Goal: Task Accomplishment & Management: Complete application form

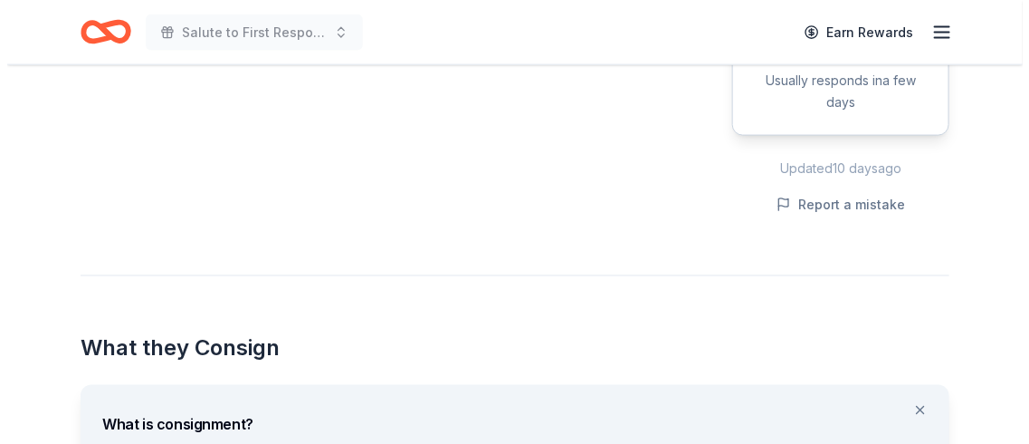
scroll to position [778, 0]
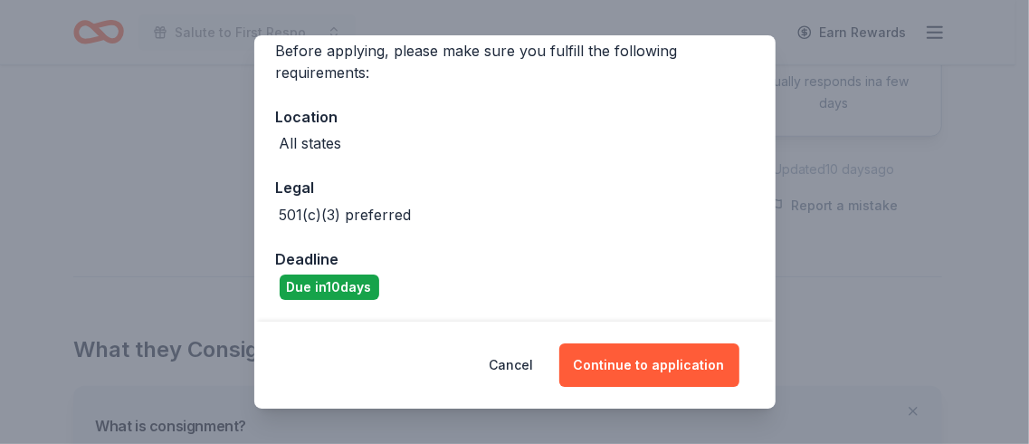
scroll to position [103, 0]
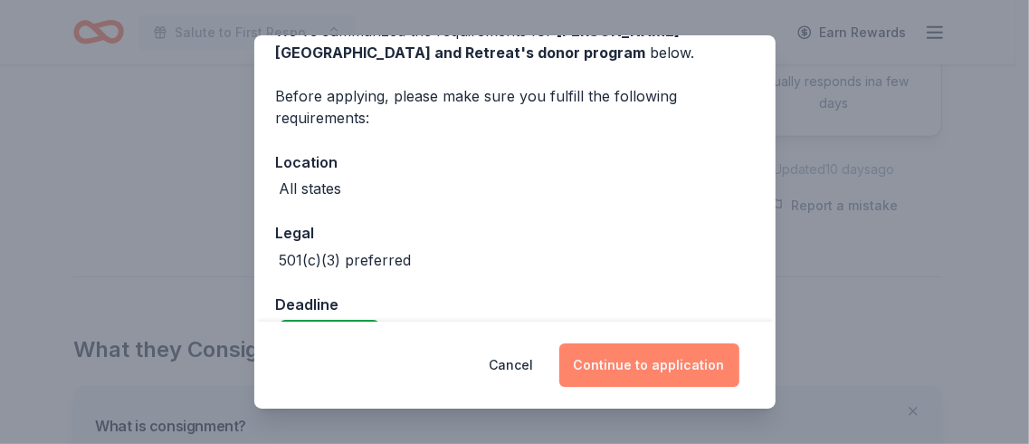
click at [729, 353] on button "Continue to application" at bounding box center [649, 364] width 180 height 43
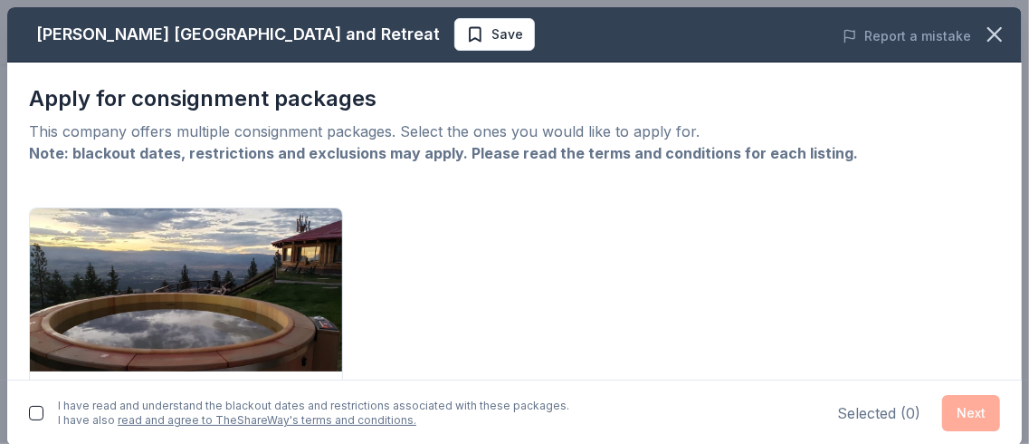
click at [43, 406] on button "button" at bounding box center [36, 413] width 14 height 14
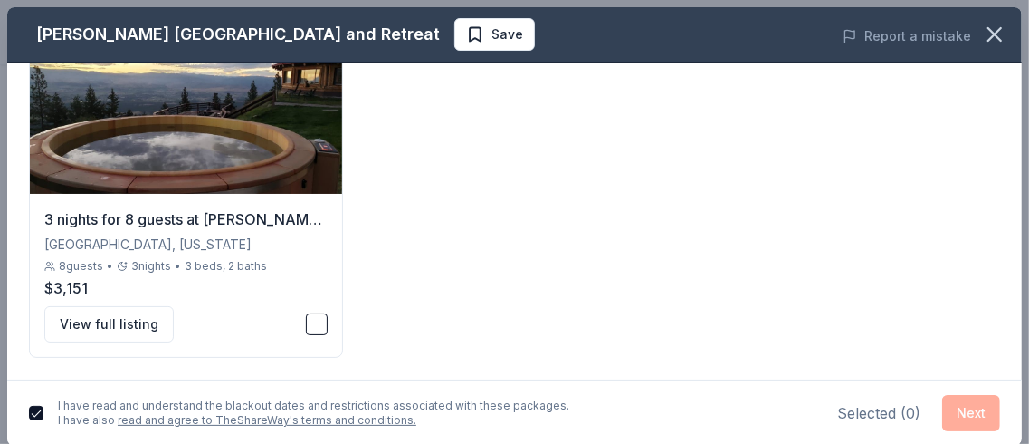
scroll to position [8, 0]
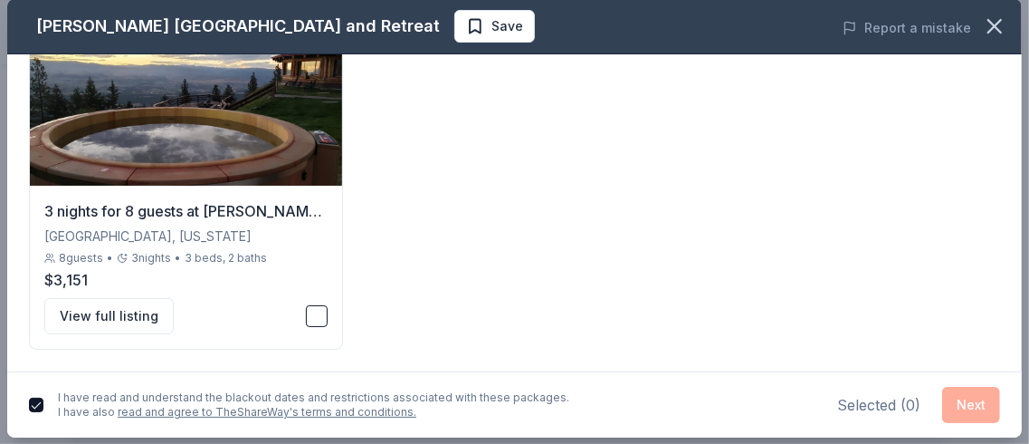
click at [948, 394] on div "Selected ( 0 ) Next" at bounding box center [918, 405] width 163 height 36
click at [306, 305] on button "button" at bounding box center [317, 316] width 22 height 22
click at [956, 395] on button "Next" at bounding box center [971, 405] width 58 height 36
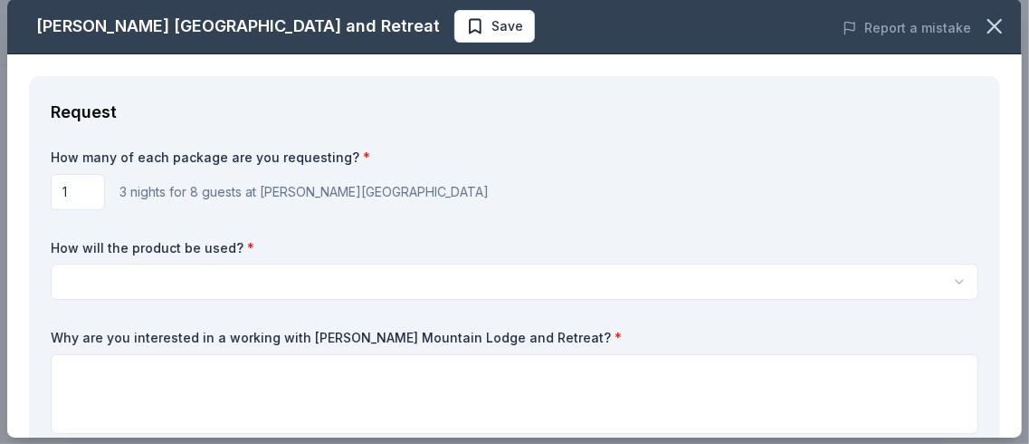
click at [100, 210] on input "1" at bounding box center [78, 192] width 54 height 36
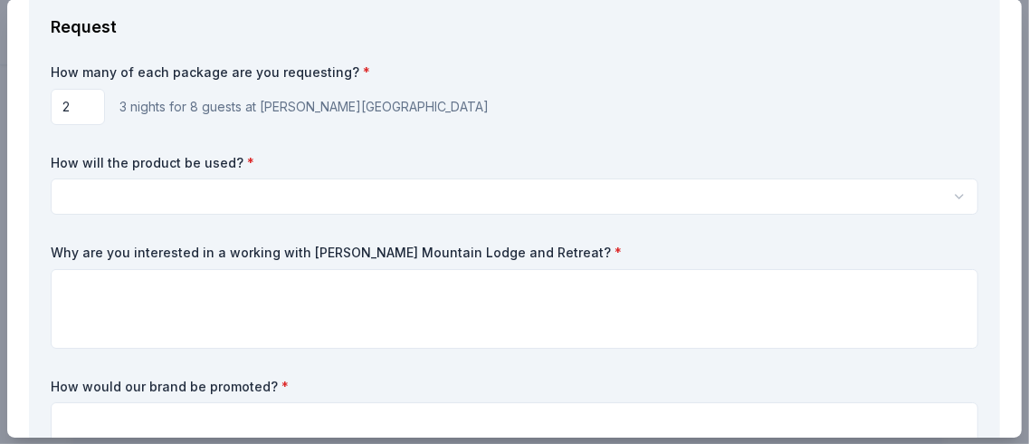
scroll to position [86, 0]
type input "2"
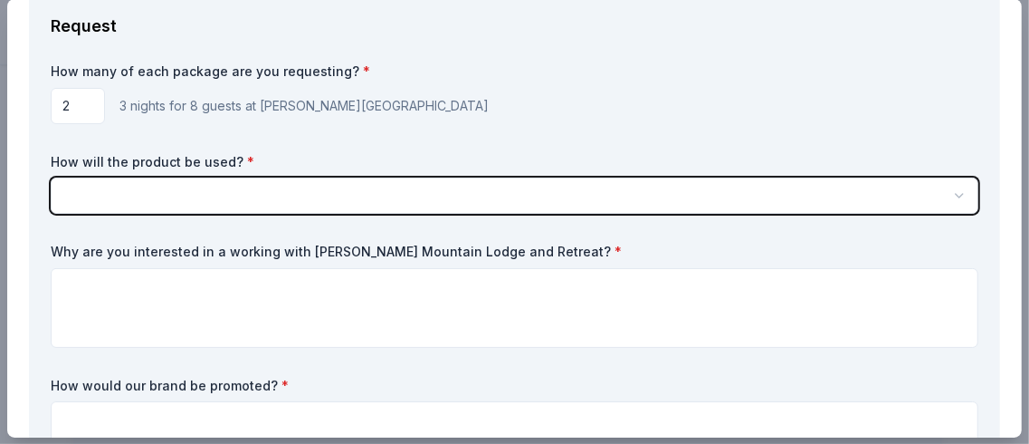
click at [553, 214] on button "button" at bounding box center [515, 195] width 928 height 36
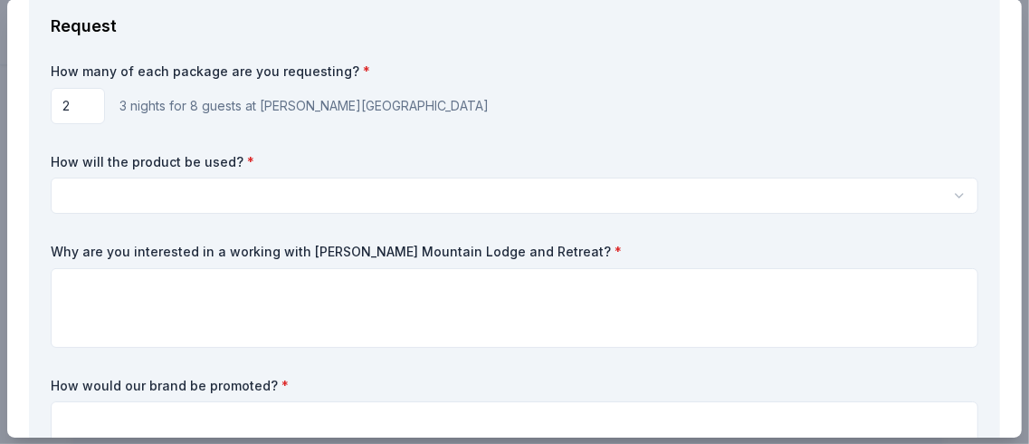
scroll to position [0, 0]
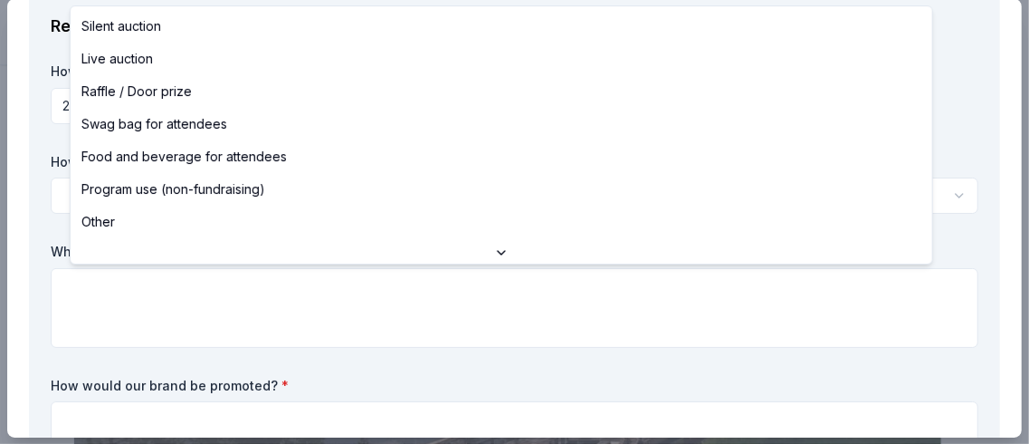
click at [501, 254] on icon at bounding box center [501, 253] width 7 height 4
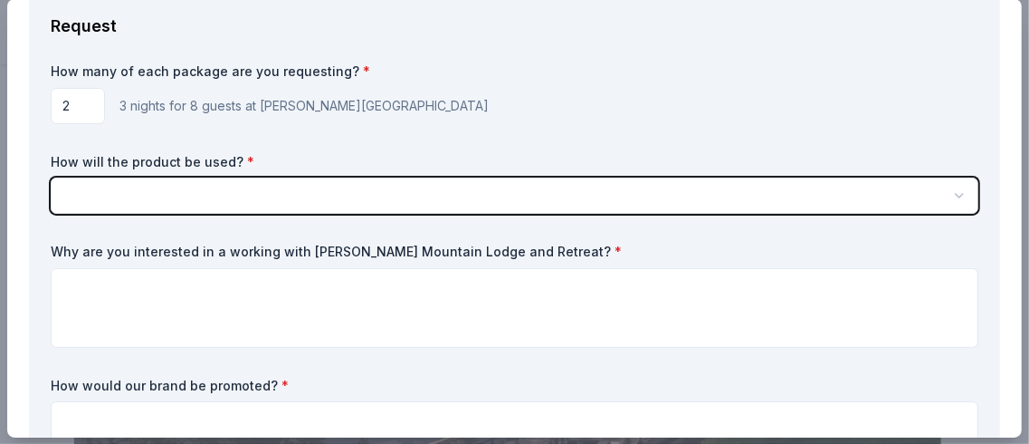
click at [952, 203] on icon "button" at bounding box center [959, 195] width 14 height 14
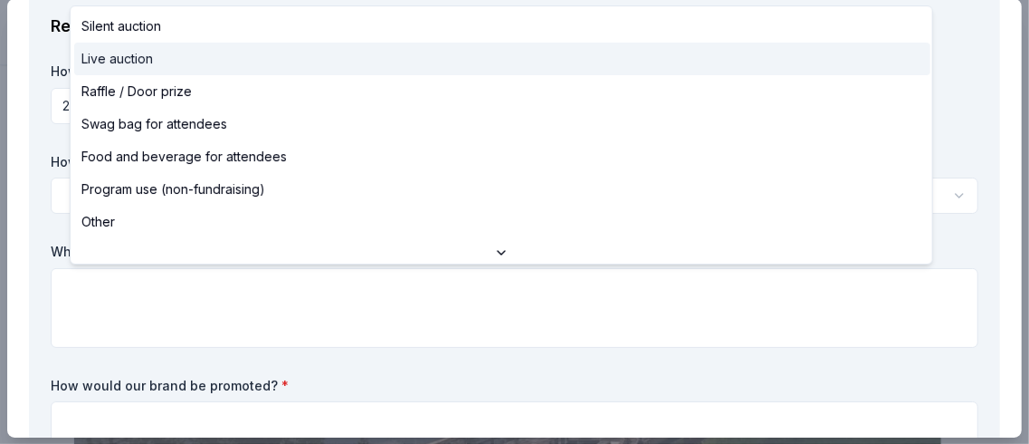
click at [151, 70] on span "Live auction" at bounding box center [117, 59] width 72 height 22
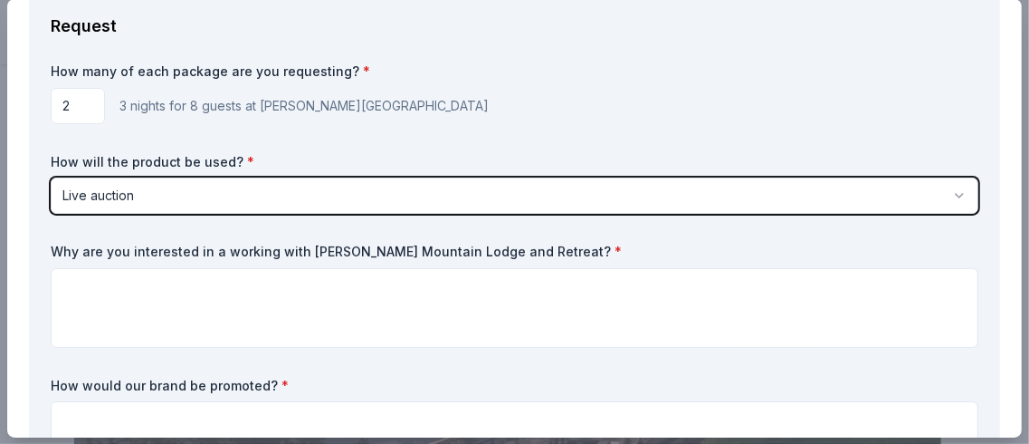
click at [399, 214] on button "Live auction" at bounding box center [515, 195] width 928 height 36
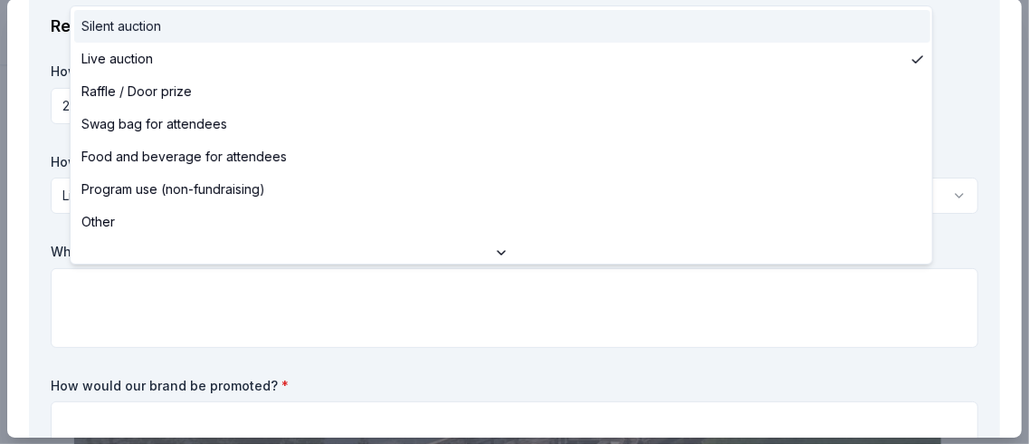
click at [161, 23] on span "Silent auction" at bounding box center [121, 26] width 80 height 22
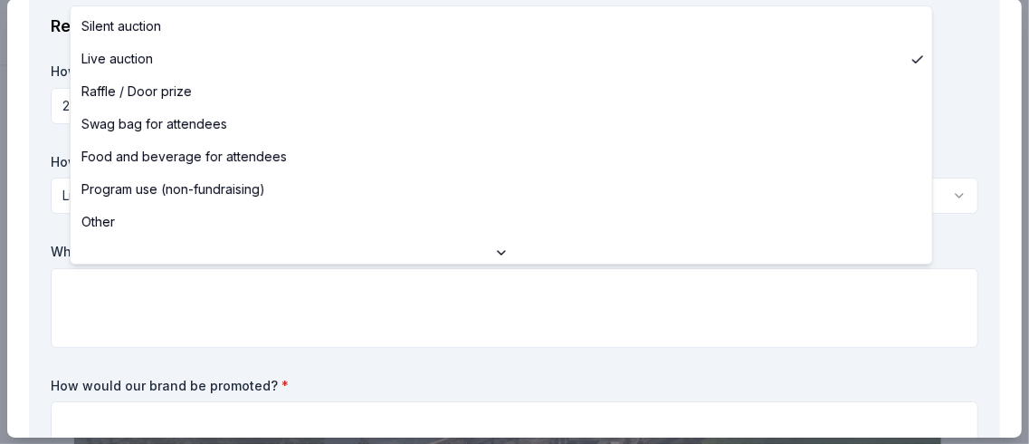
select select "silentAuction"
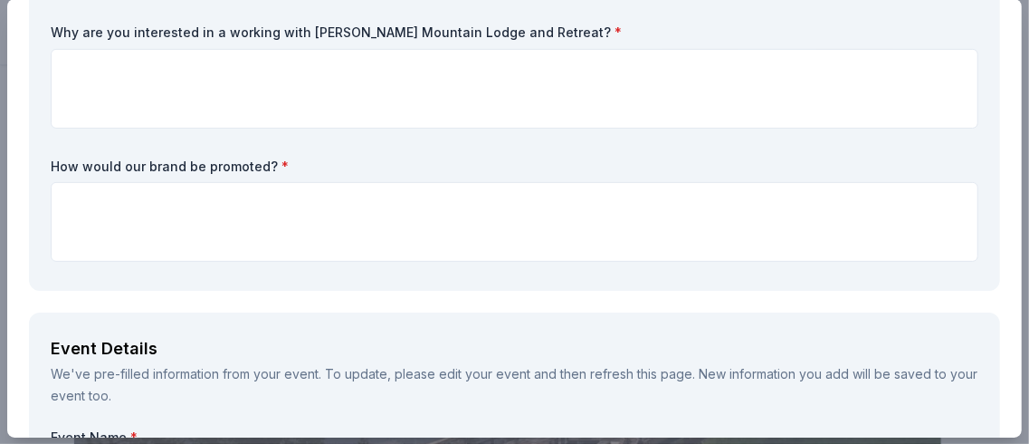
scroll to position [305, 0]
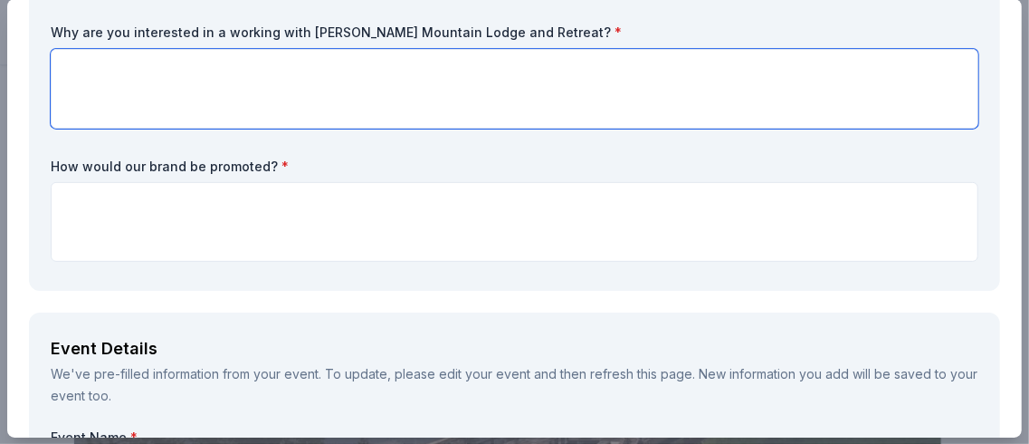
click at [114, 129] on textarea at bounding box center [515, 89] width 928 height 80
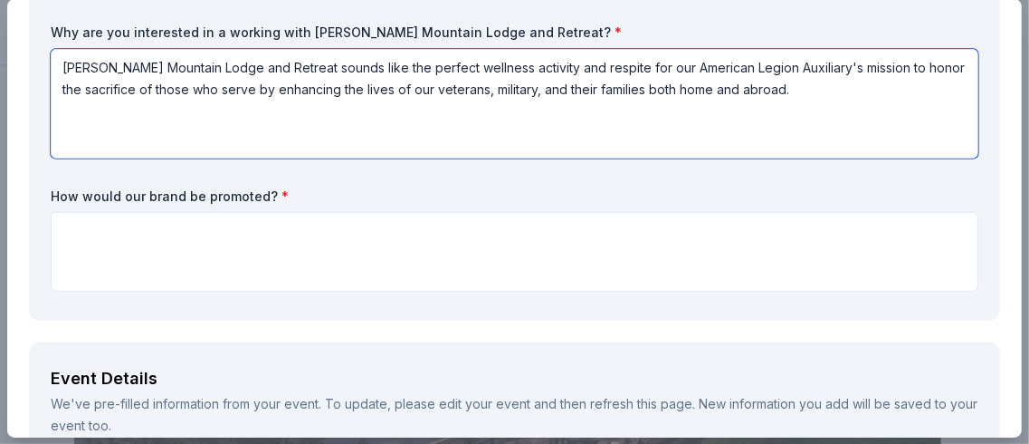
type textarea "[PERSON_NAME] Mountain Lodge and Retreat sounds like the perfect wellness activ…"
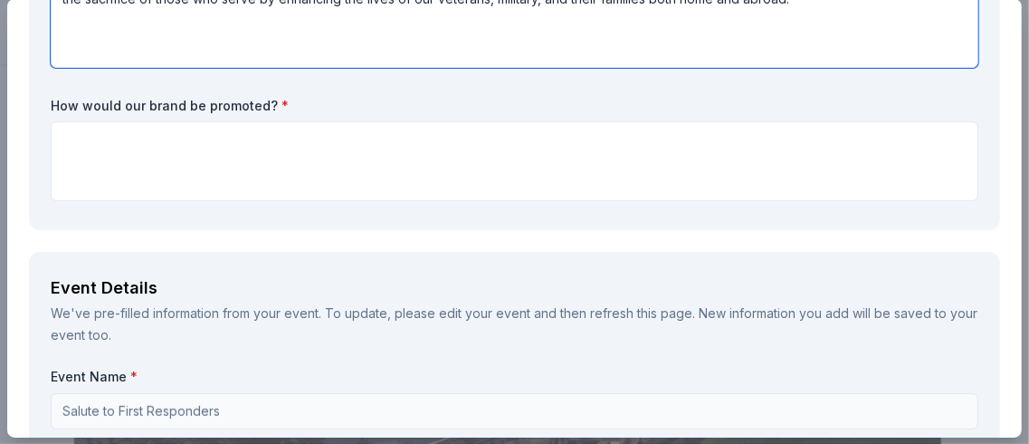
scroll to position [417, 0]
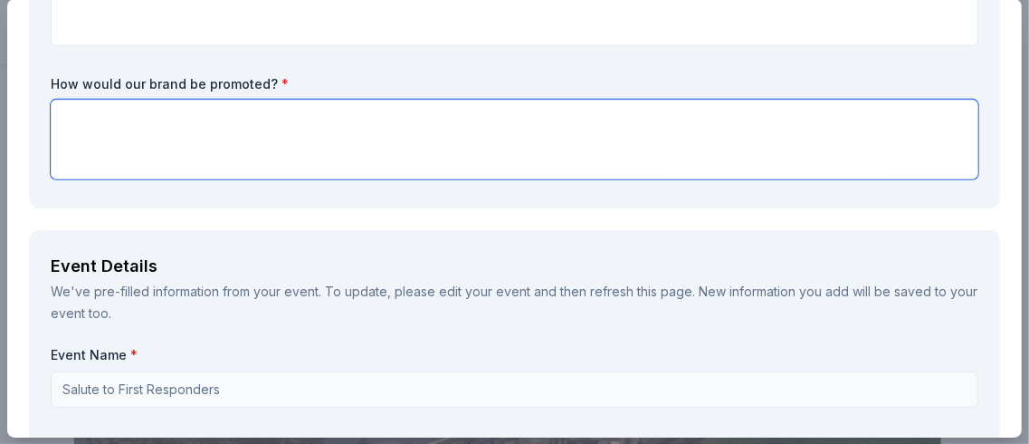
click at [126, 179] on textarea at bounding box center [515, 140] width 928 height 80
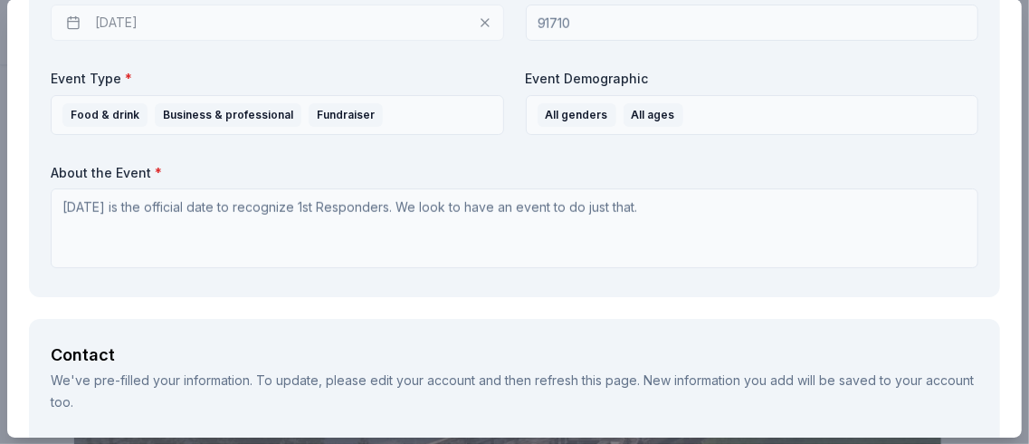
scroll to position [970, 0]
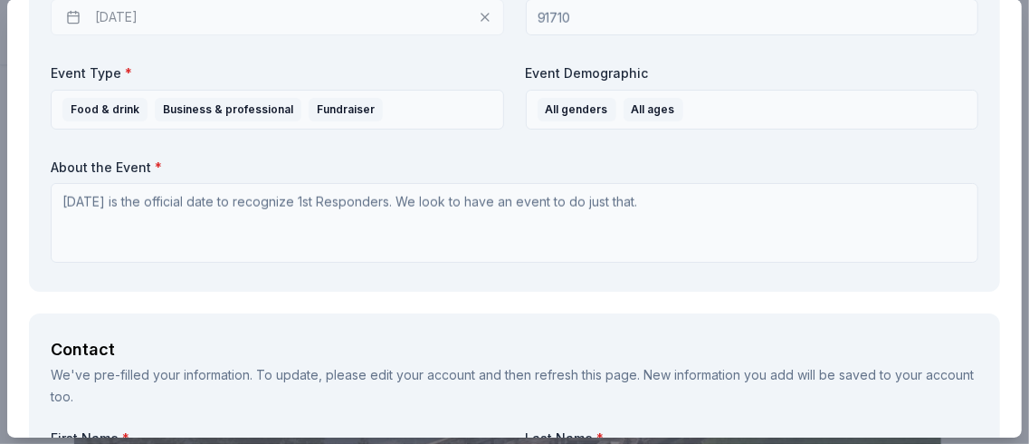
type textarea "We have many avenues of social media in our American Legion Family of public re…"
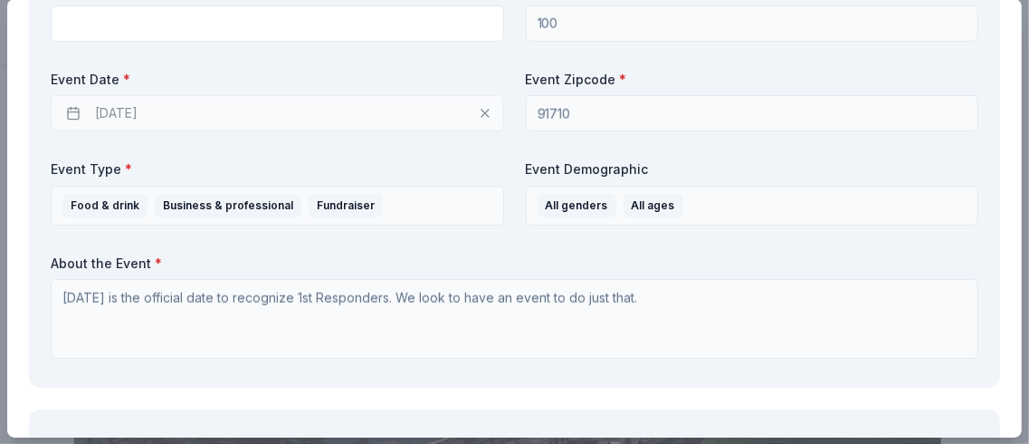
scroll to position [864, 0]
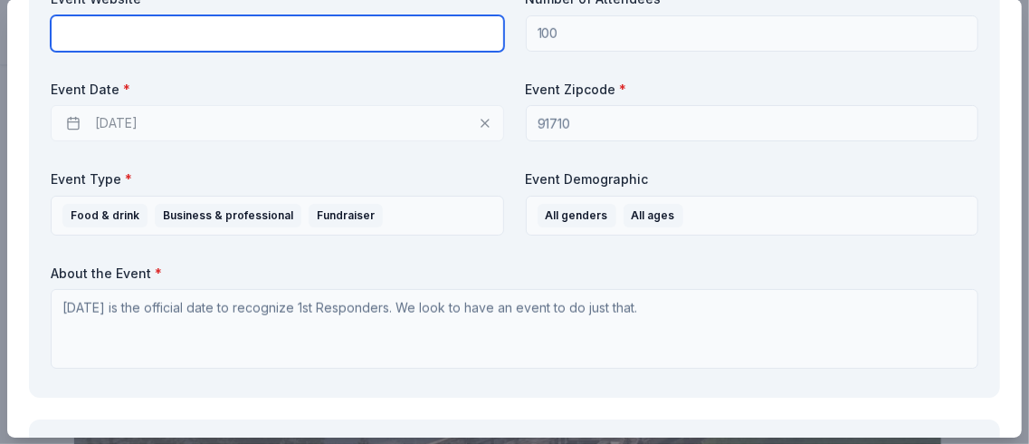
click at [144, 52] on input "text" at bounding box center [278, 33] width 454 height 36
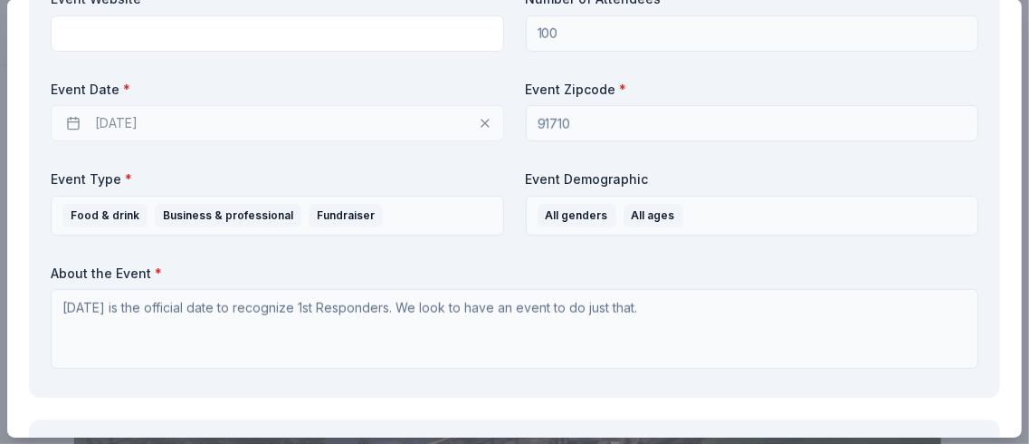
drag, startPoint x: 144, startPoint y: 308, endPoint x: 605, endPoint y: 70, distance: 518.7
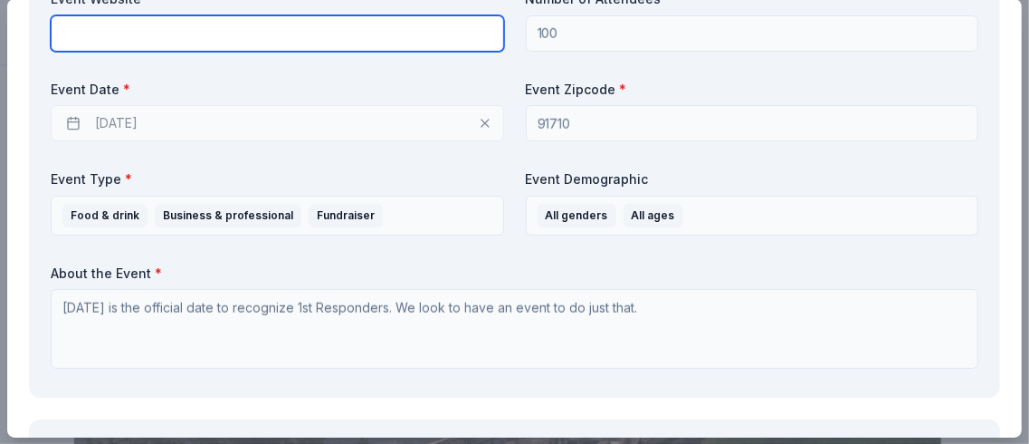
click at [126, 52] on input "text" at bounding box center [278, 33] width 454 height 36
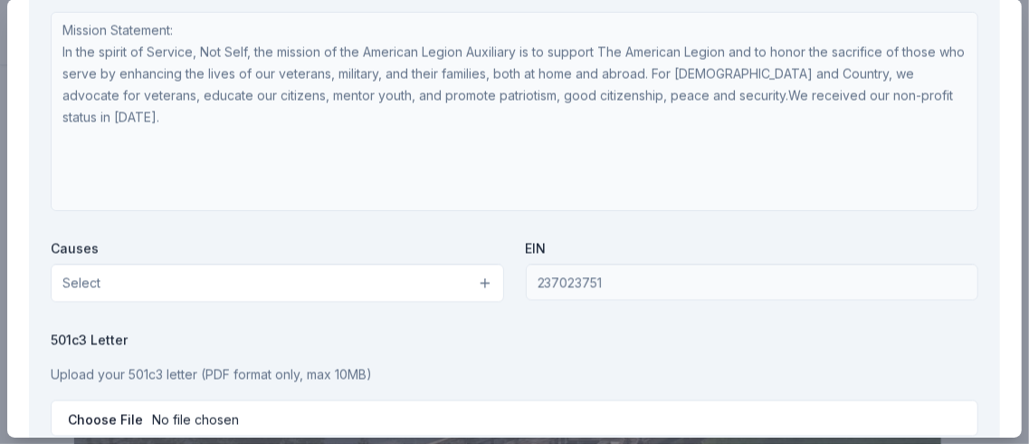
scroll to position [1834, 0]
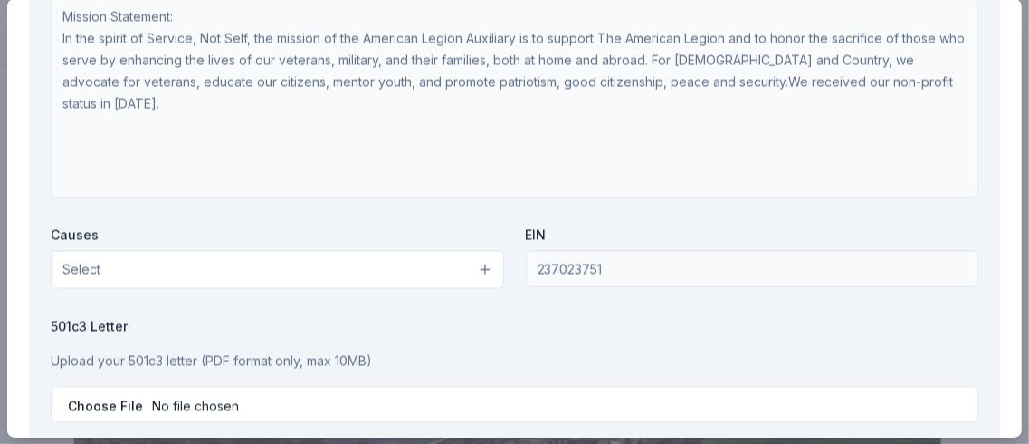
type input "[DOMAIN_NAME]"
type input "9093315033"
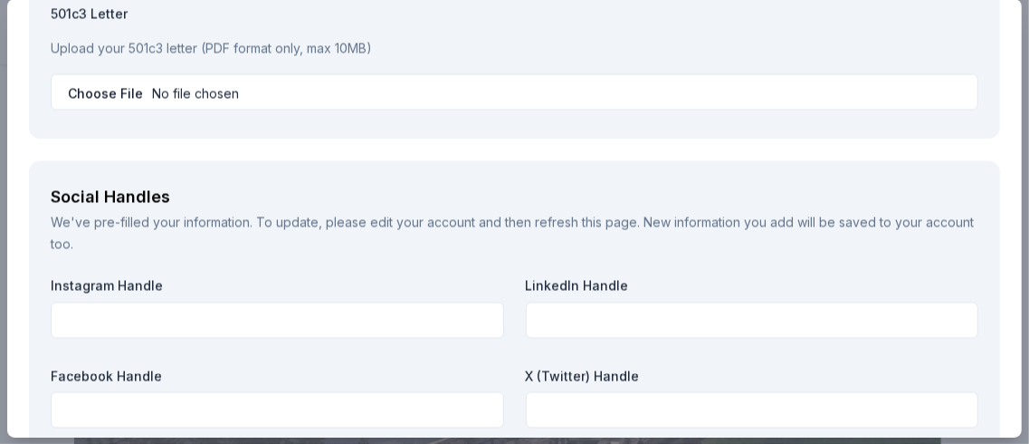
scroll to position [2160, 0]
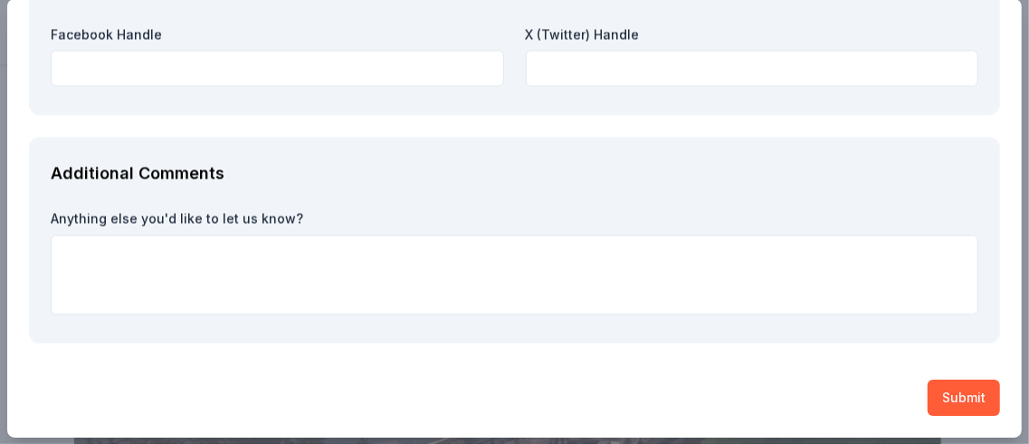
scroll to position [2720, 0]
type input "[DOMAIN_NAME]"
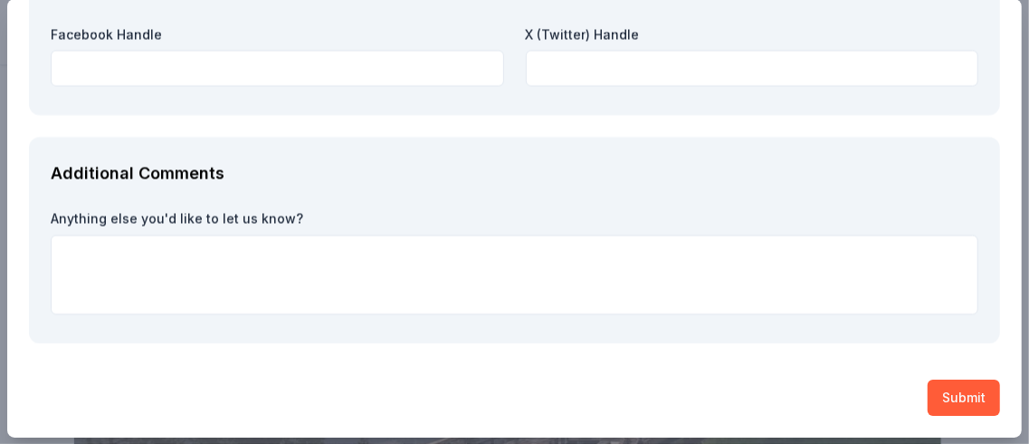
type input "C:\fakepath\Tax Exempt Organization Search Details _ Internal Revenue Service.p…"
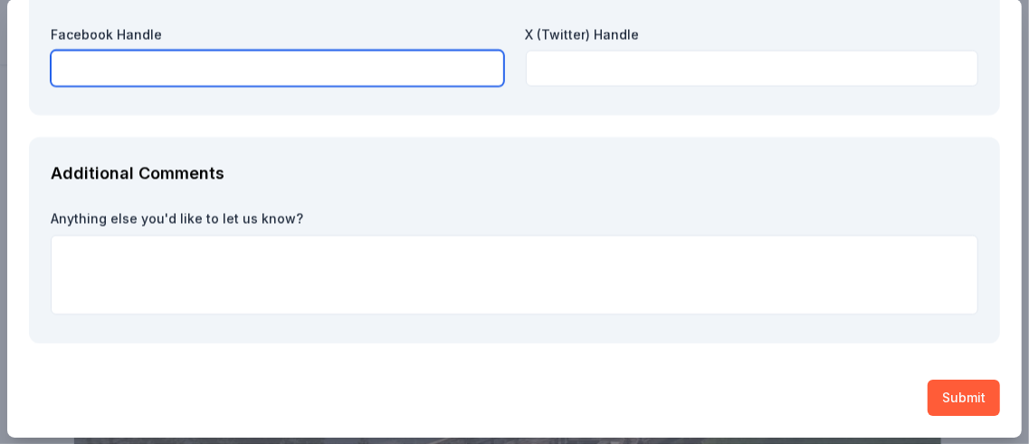
click at [133, 86] on input "text" at bounding box center [278, 68] width 454 height 36
type input "e"
click at [243, 86] on input "[PERSON_NAME] Jertburg american Legion" at bounding box center [278, 68] width 454 height 36
click at [401, 86] on input "[PERSON_NAME] Jertburg American Legion" at bounding box center [278, 68] width 454 height 36
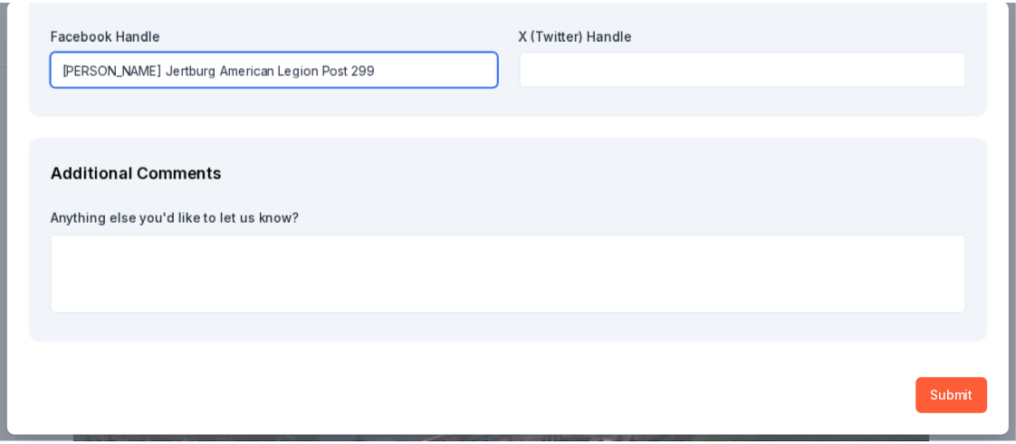
scroll to position [3421, 0]
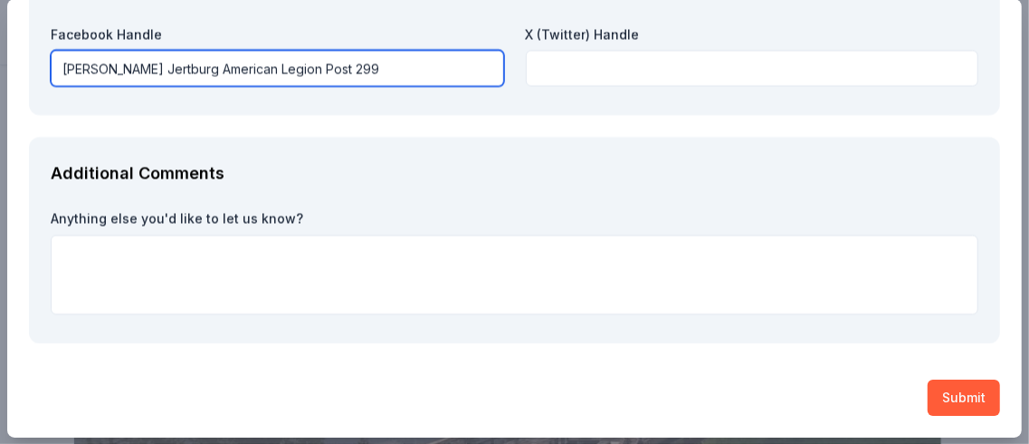
type input "[PERSON_NAME] Jertburg American Legion Post 299"
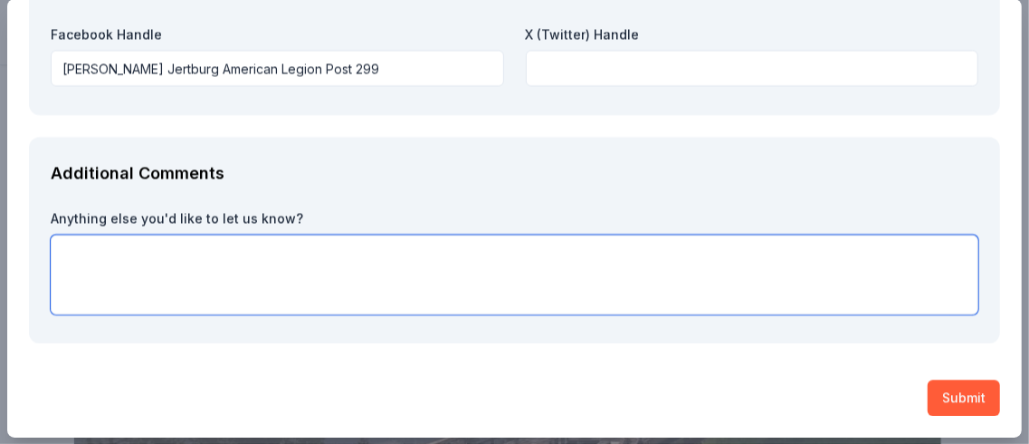
click at [162, 234] on textarea at bounding box center [515, 274] width 928 height 80
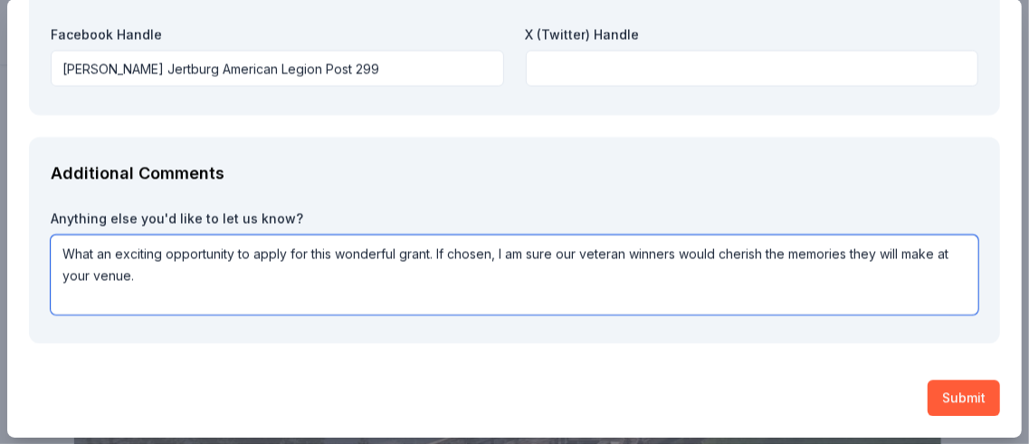
type textarea "What an exciting opportunity to apply for this wonderful grant. If chosen, I am…"
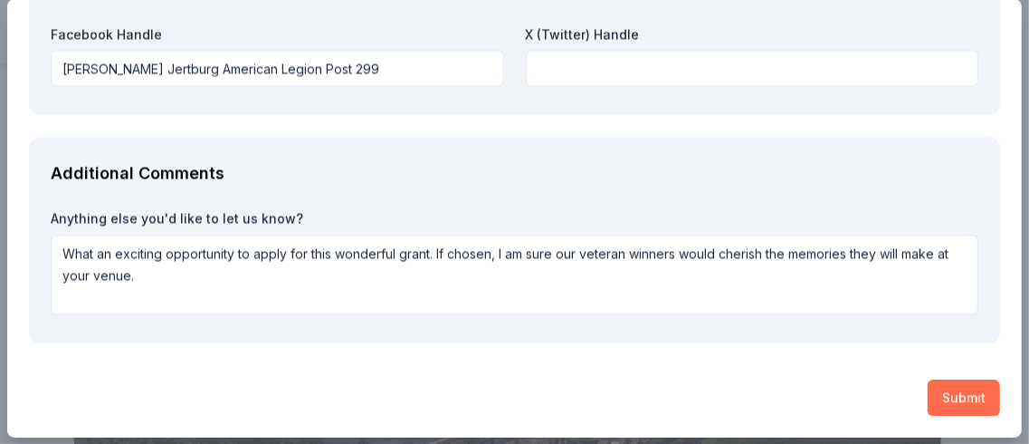
click at [928, 379] on button "Submit" at bounding box center [964, 397] width 72 height 36
